Goal: Information Seeking & Learning: Learn about a topic

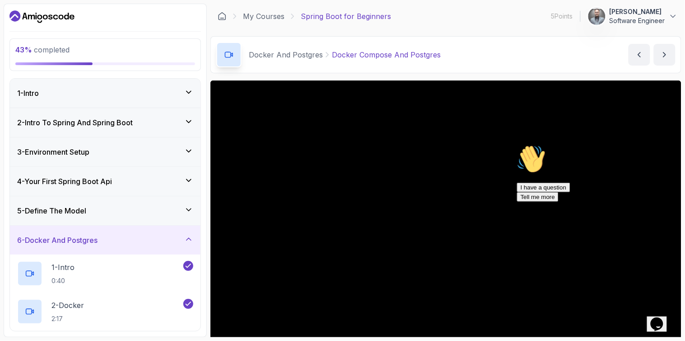
scroll to position [50, 0]
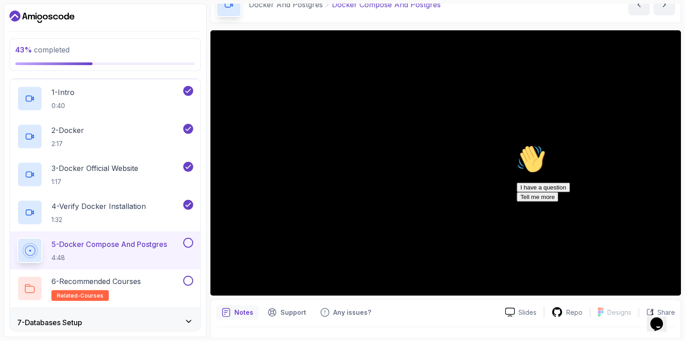
click at [517, 144] on icon "Chat attention grabber" at bounding box center [517, 144] width 0 height 0
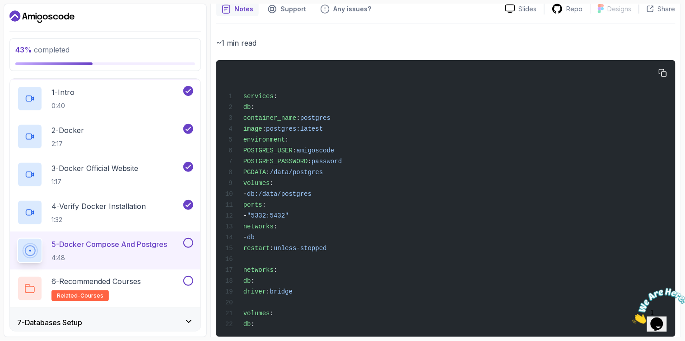
scroll to position [371, 0]
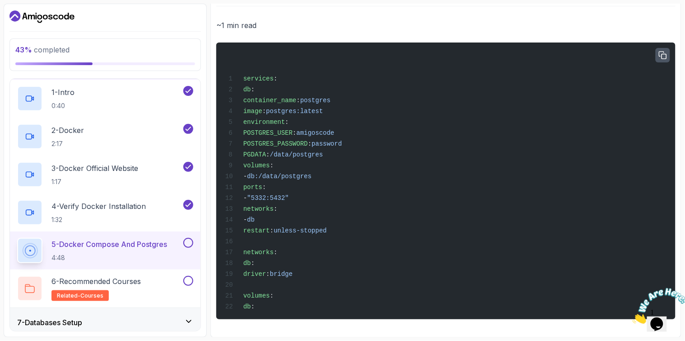
click at [660, 55] on icon "button" at bounding box center [662, 54] width 7 height 7
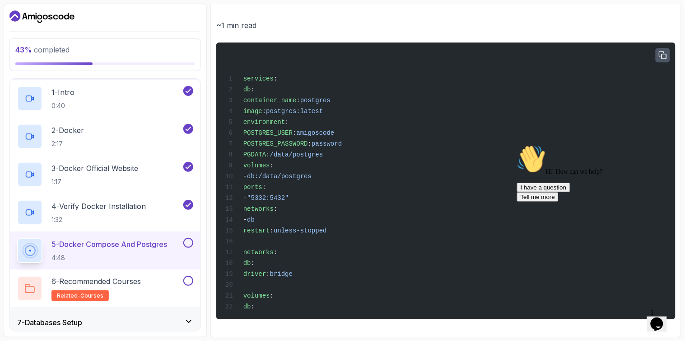
click at [656, 48] on button "button" at bounding box center [663, 55] width 14 height 14
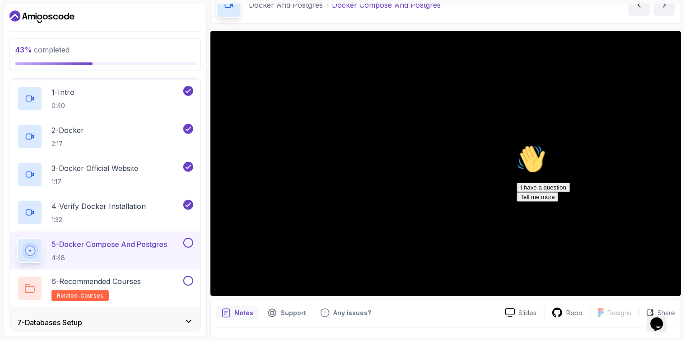
scroll to position [100, 0]
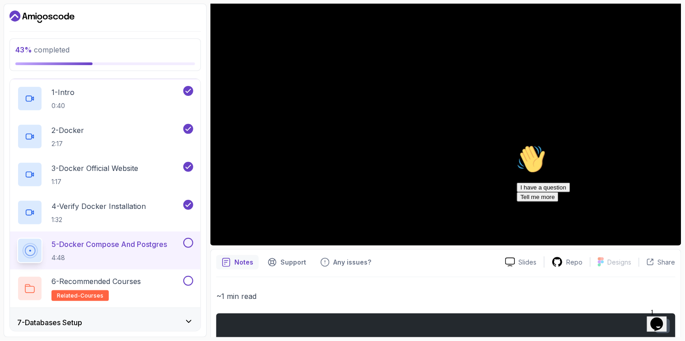
click at [517, 144] on icon "Chat attention grabber" at bounding box center [517, 144] width 0 height 0
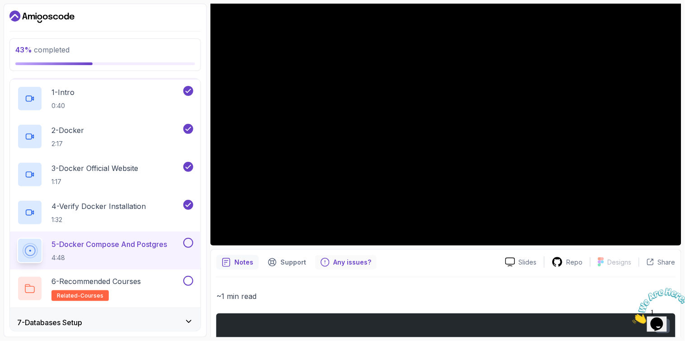
click at [335, 258] on p "Any issues?" at bounding box center [352, 261] width 38 height 9
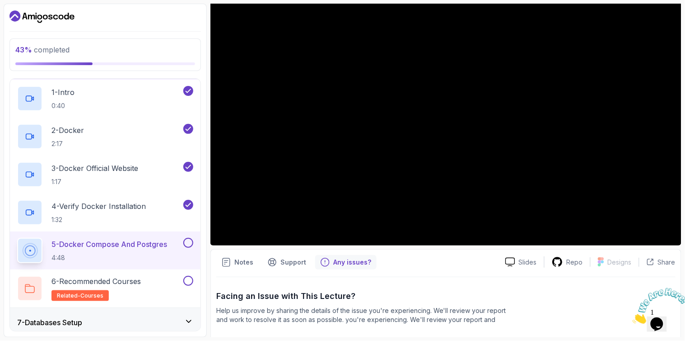
scroll to position [203, 0]
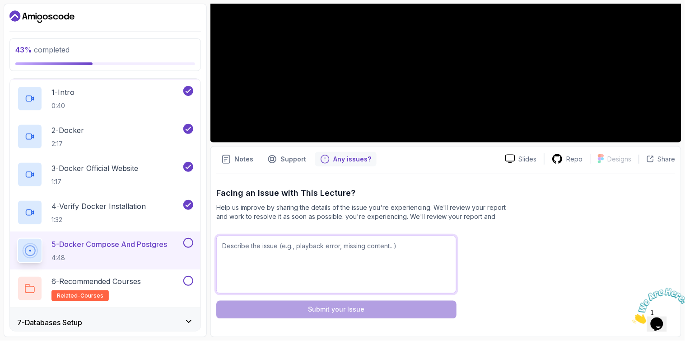
click at [286, 243] on textarea at bounding box center [336, 264] width 240 height 58
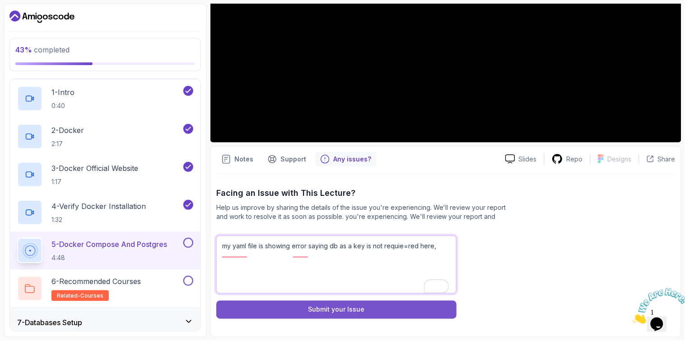
type textarea "my yaml file is showing error saying db as a key is not requie=red here,"
click at [313, 314] on button "Submit your Issue" at bounding box center [336, 309] width 240 height 18
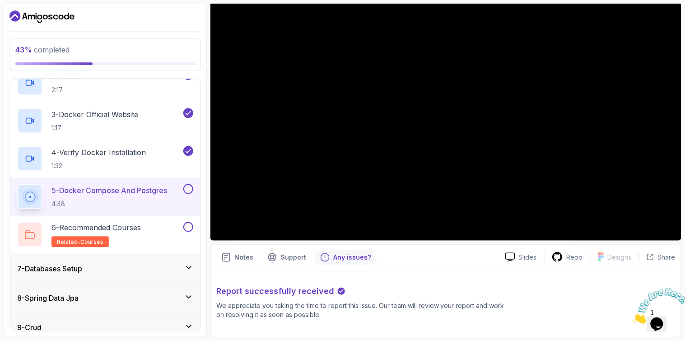
scroll to position [328, 0]
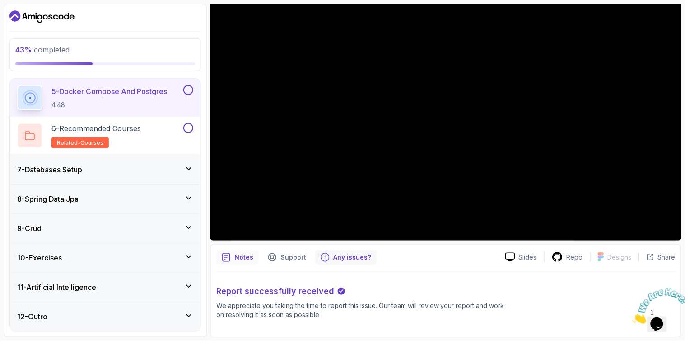
click at [225, 250] on div "Notes" at bounding box center [237, 257] width 42 height 14
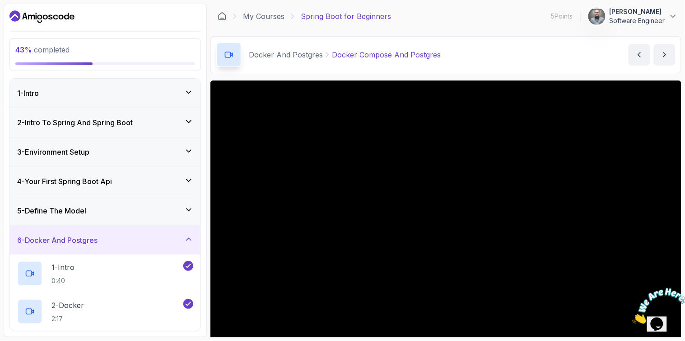
scroll to position [50, 0]
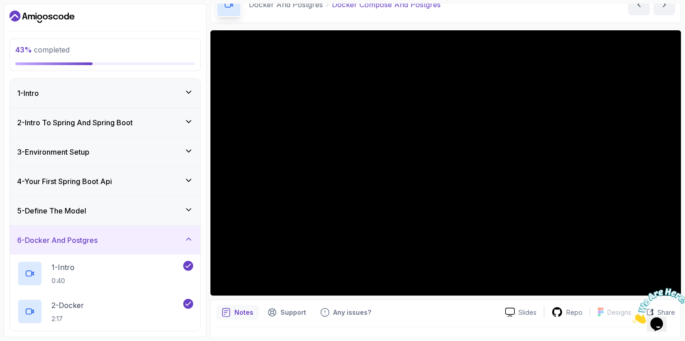
click at [667, 284] on iframe at bounding box center [657, 305] width 56 height 43
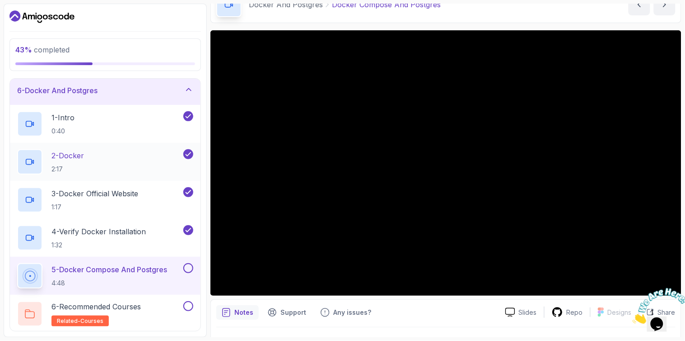
scroll to position [150, 0]
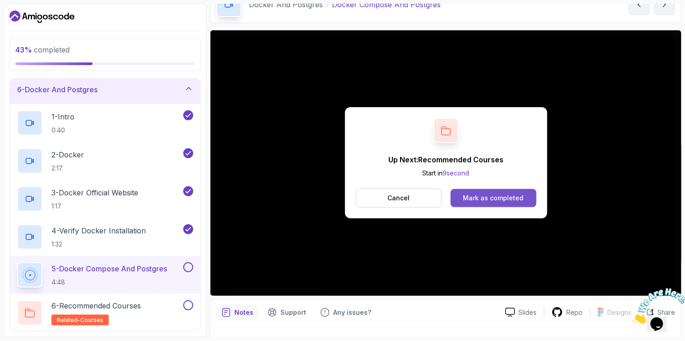
click at [494, 202] on div "Mark as completed" at bounding box center [493, 197] width 61 height 9
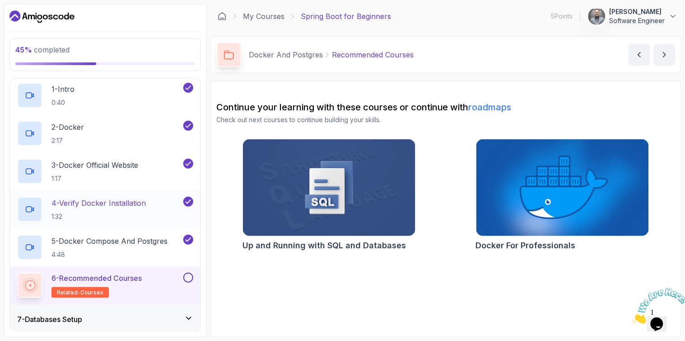
scroll to position [251, 0]
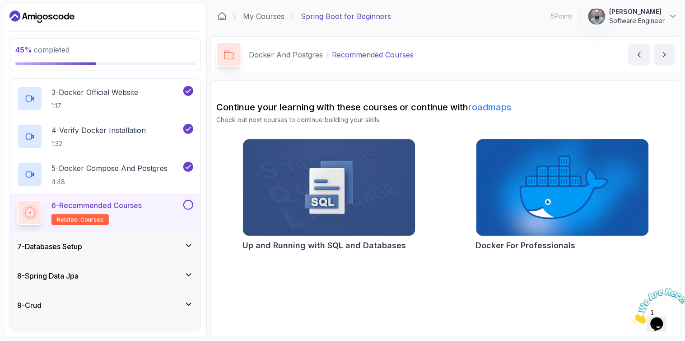
click at [183, 209] on div at bounding box center [188, 205] width 12 height 10
click at [187, 204] on button at bounding box center [188, 205] width 10 height 10
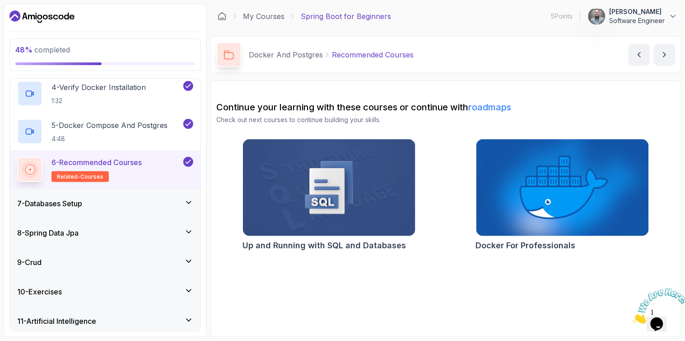
scroll to position [328, 0]
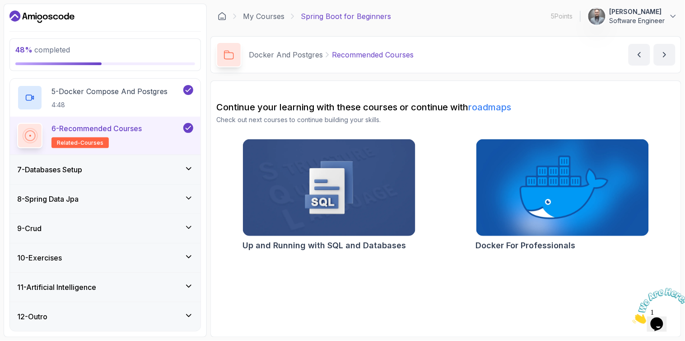
click at [92, 172] on div "7 - Databases Setup" at bounding box center [105, 169] width 176 height 11
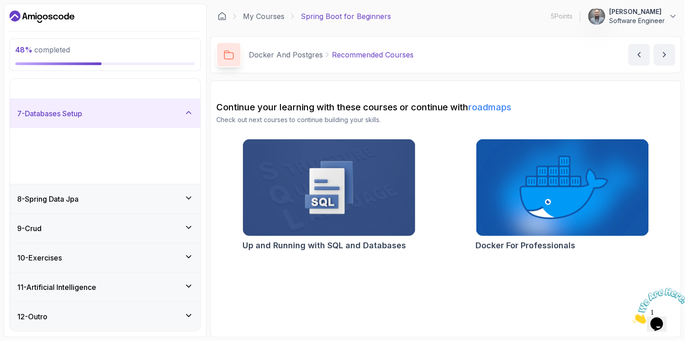
scroll to position [101, 0]
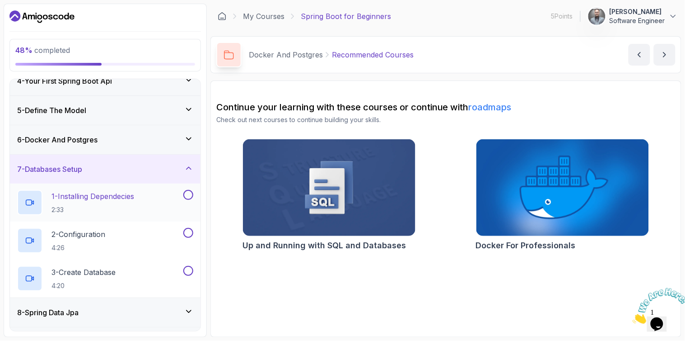
click at [96, 205] on p "2:33" at bounding box center [92, 209] width 83 height 9
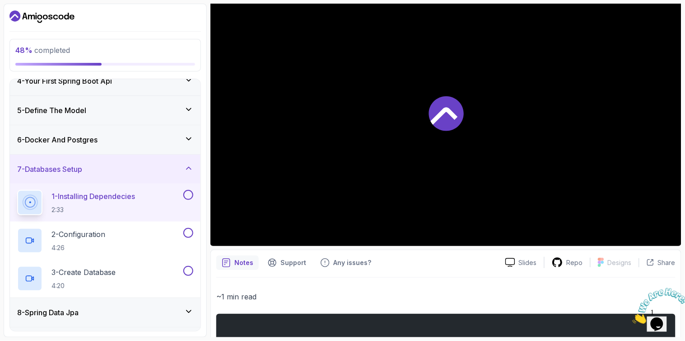
scroll to position [100, 0]
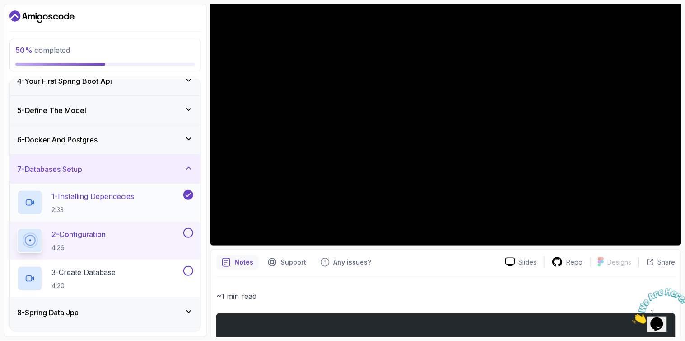
click at [93, 201] on p "1 - Installing Dependecies" at bounding box center [92, 196] width 83 height 11
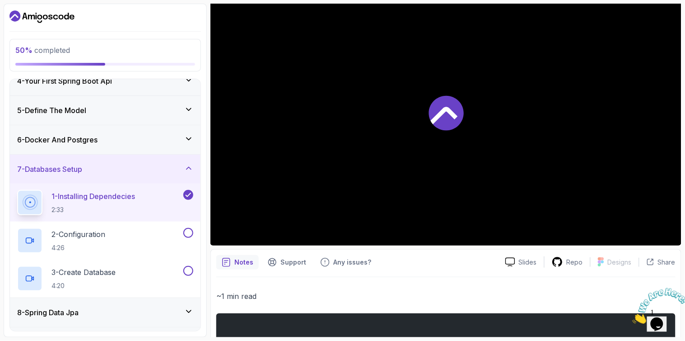
click at [522, 160] on div at bounding box center [445, 112] width 471 height 265
click at [508, 156] on div at bounding box center [445, 112] width 471 height 265
click at [457, 150] on div at bounding box center [445, 112] width 471 height 265
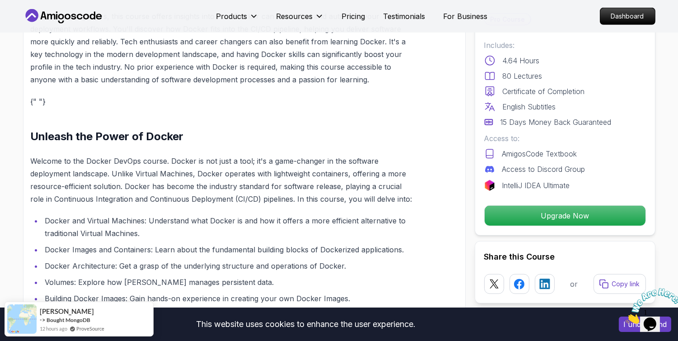
scroll to position [1054, 0]
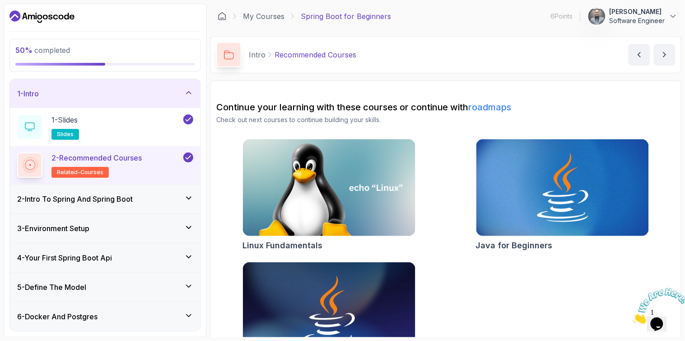
click at [136, 191] on div "2 - Intro To Spring And Spring Boot" at bounding box center [105, 198] width 191 height 29
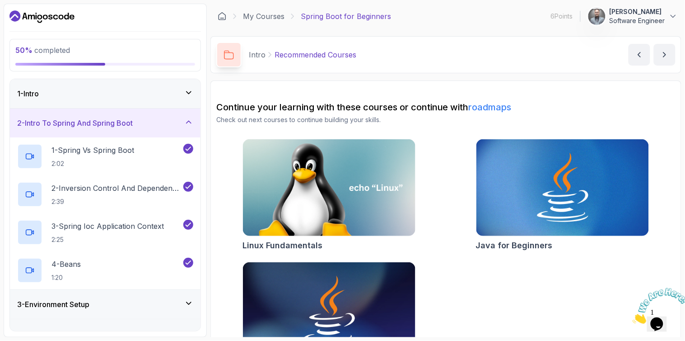
click at [136, 112] on div "2 - Intro To Spring And Spring Boot" at bounding box center [105, 122] width 191 height 29
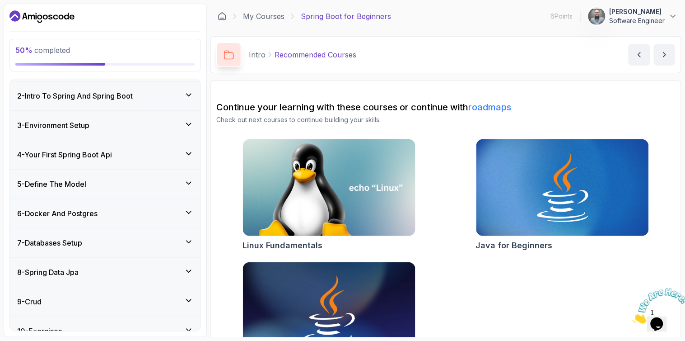
scroll to position [50, 0]
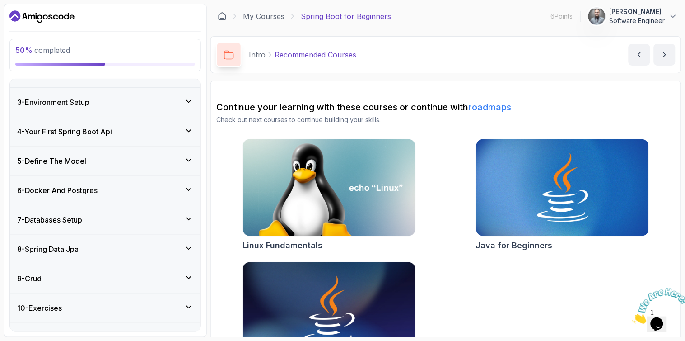
click at [129, 186] on div "6 - Docker And Postgres" at bounding box center [105, 190] width 176 height 11
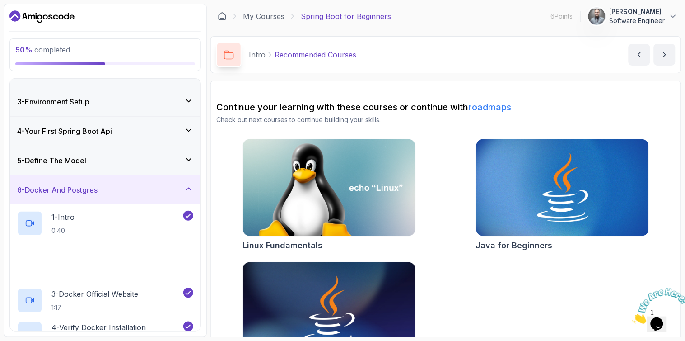
click at [129, 186] on div "6 - Docker And Postgres" at bounding box center [105, 189] width 176 height 11
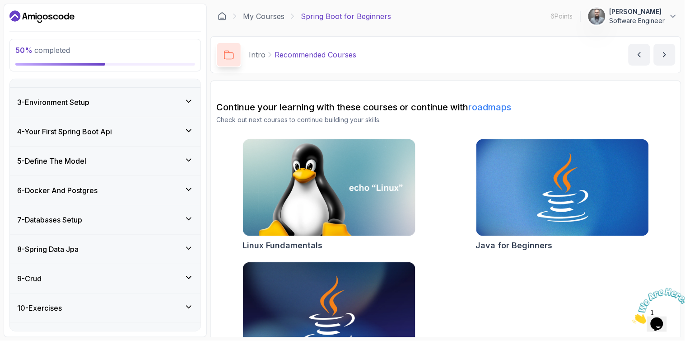
click at [131, 215] on div "7 - Databases Setup" at bounding box center [105, 219] width 176 height 11
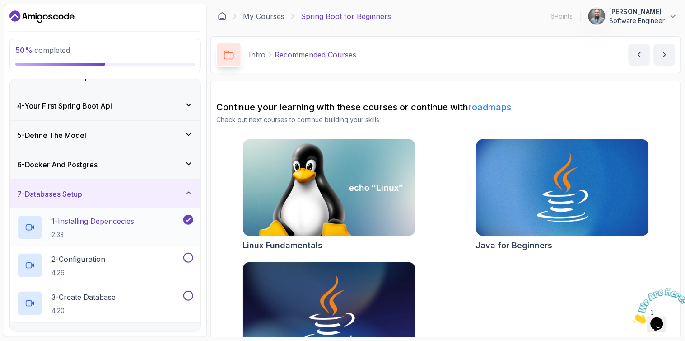
scroll to position [100, 0]
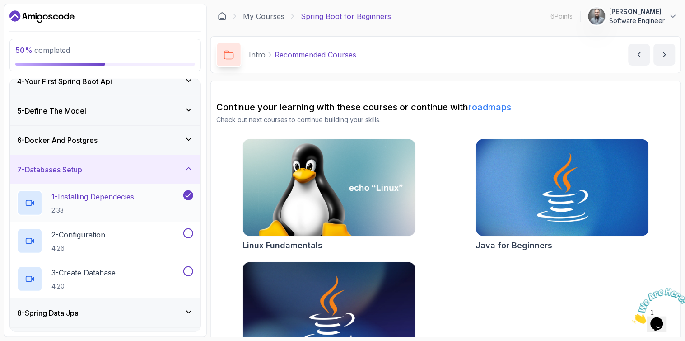
click at [133, 203] on h2 "1 - Installing Dependecies 2:33" at bounding box center [92, 202] width 83 height 23
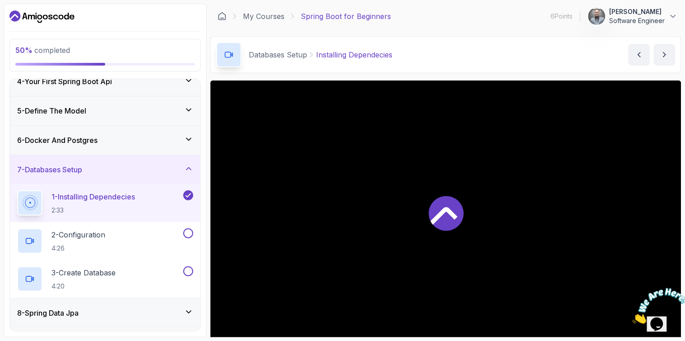
click at [449, 196] on icon at bounding box center [446, 213] width 35 height 35
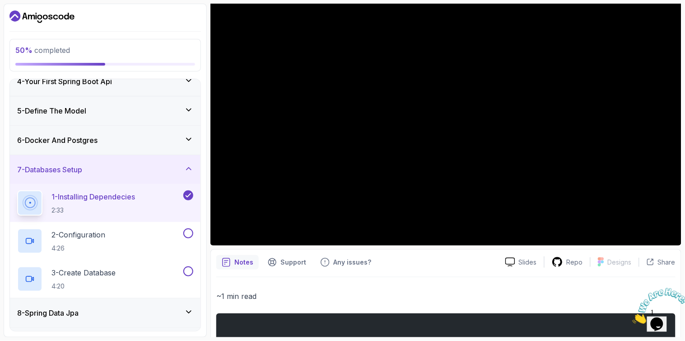
scroll to position [50, 0]
